Goal: Information Seeking & Learning: Understand process/instructions

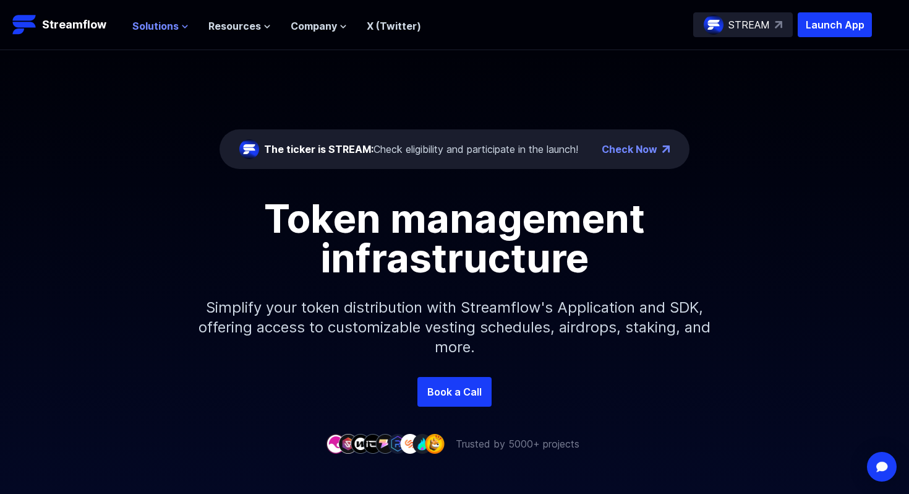
click at [181, 26] on icon at bounding box center [184, 26] width 7 height 7
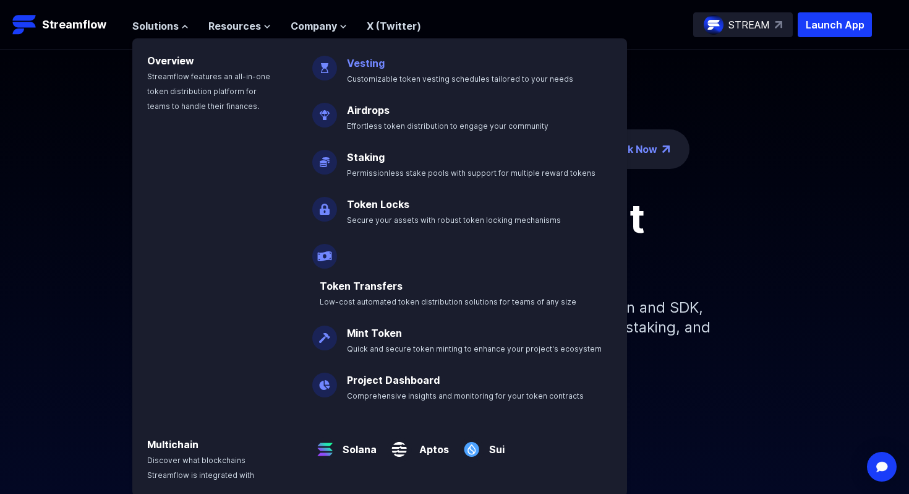
click at [372, 66] on link "Vesting" at bounding box center [366, 63] width 38 height 12
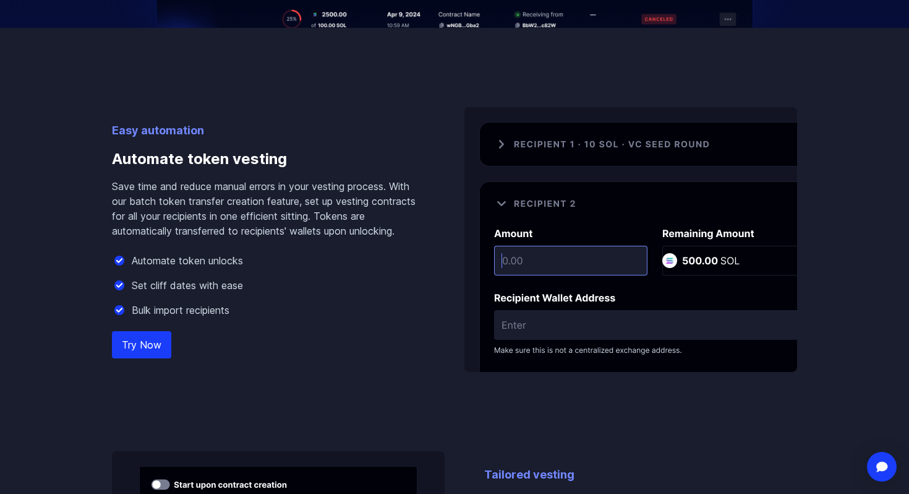
scroll to position [766, 0]
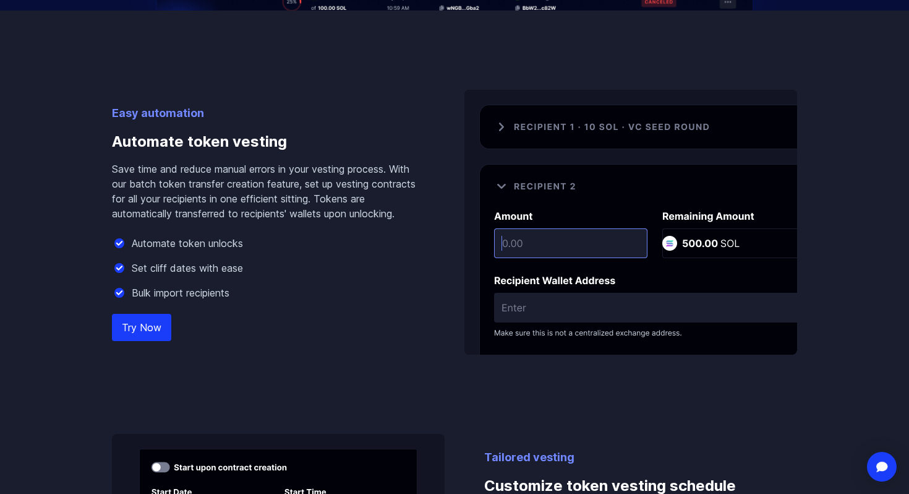
click at [535, 238] on img at bounding box center [631, 222] width 333 height 265
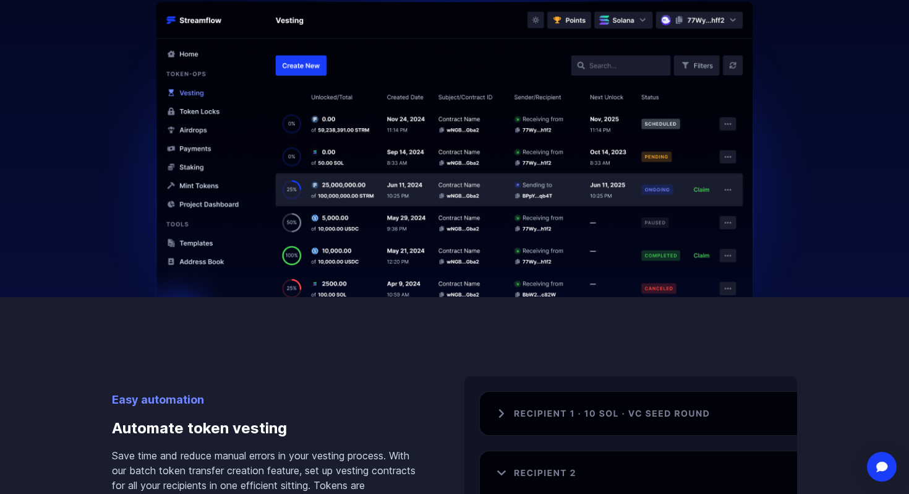
scroll to position [485, 0]
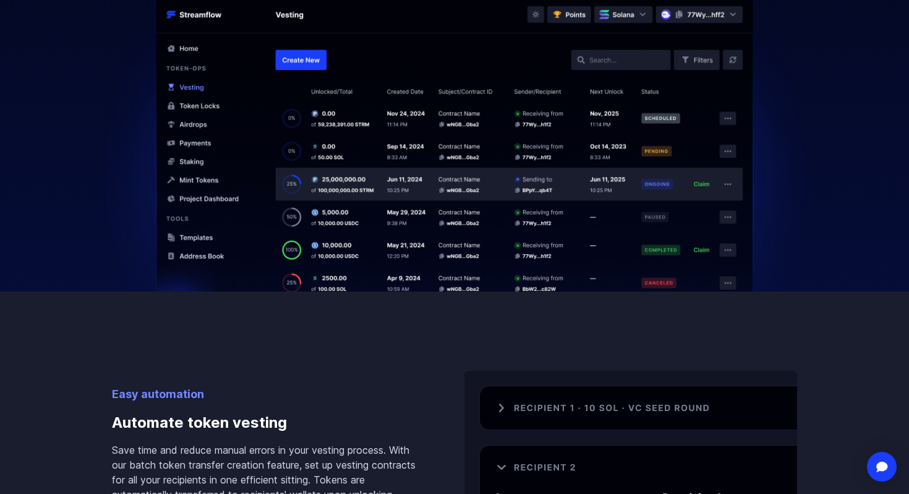
click at [709, 186] on img at bounding box center [455, 103] width 760 height 375
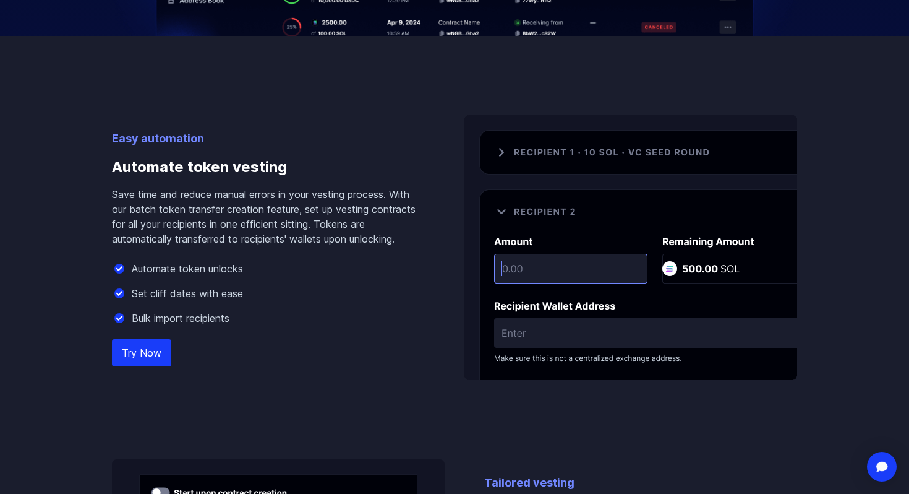
scroll to position [747, 0]
